Goal: Information Seeking & Learning: Learn about a topic

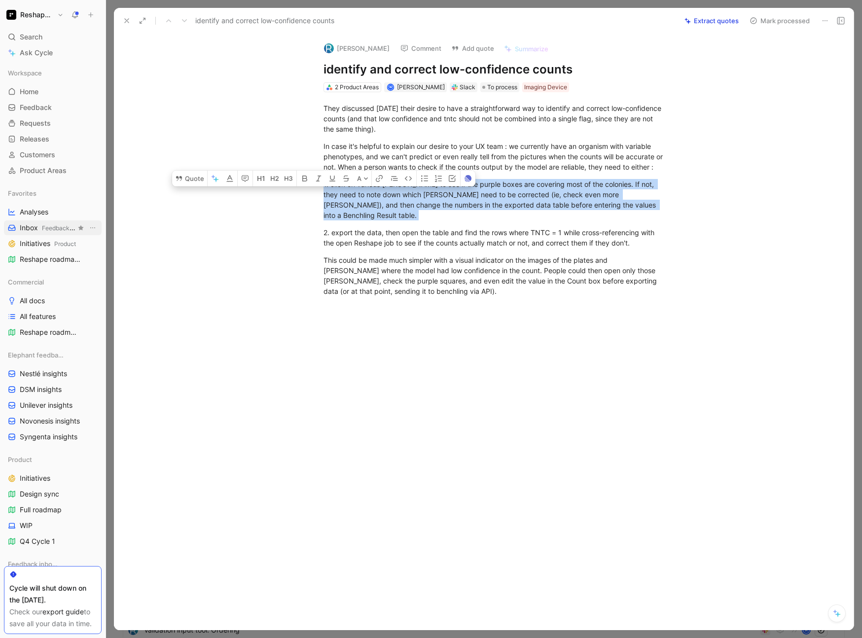
click at [34, 223] on span "Inbox Feedback inboxes" at bounding box center [48, 228] width 56 height 10
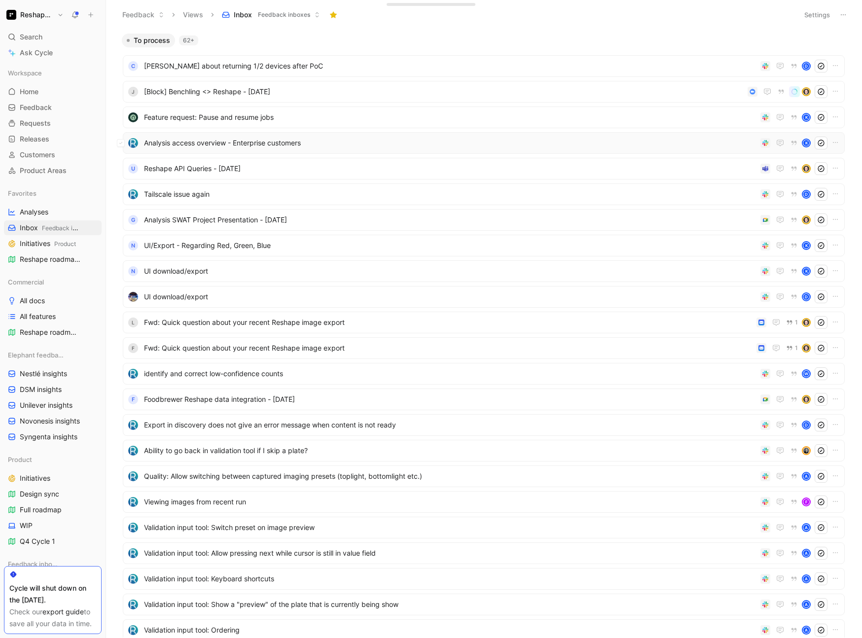
click at [391, 145] on span "Analysis access overview - Enterprise customers" at bounding box center [450, 143] width 613 height 12
